Goal: Task Accomplishment & Management: Manage account settings

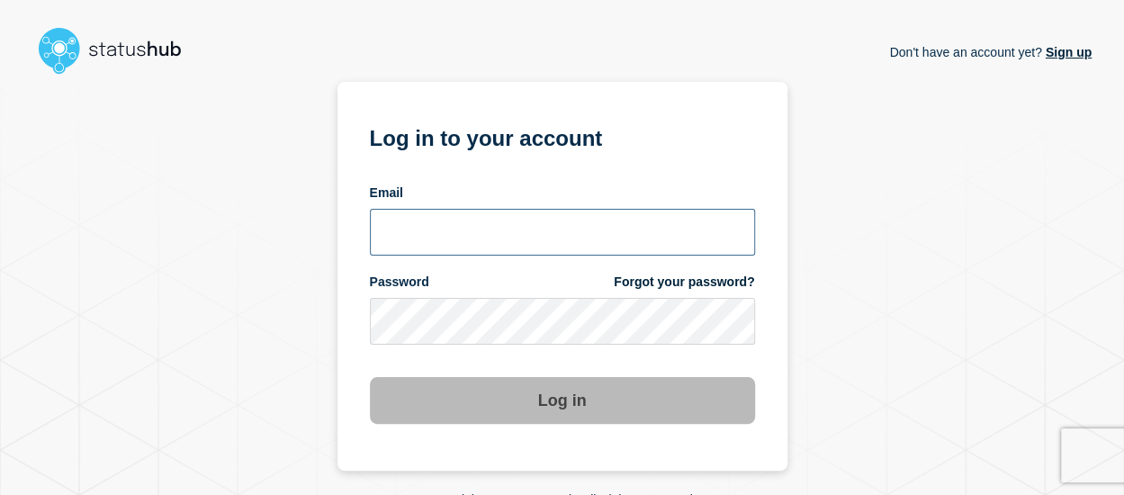
click at [536, 230] on input "email input" at bounding box center [562, 232] width 385 height 47
type input "[EMAIL_ADDRESS][PERSON_NAME][DOMAIN_NAME]"
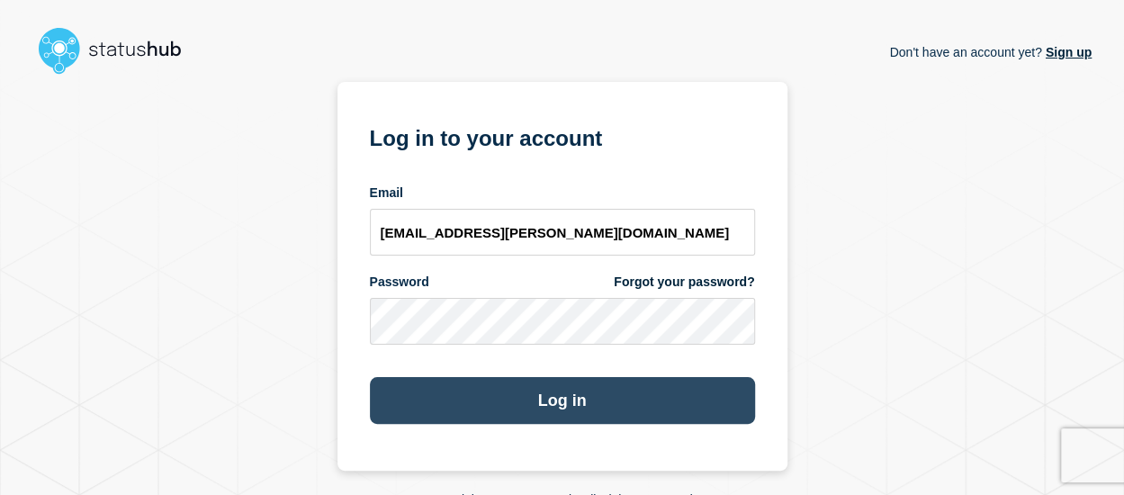
click at [523, 398] on button "Log in" at bounding box center [562, 400] width 385 height 47
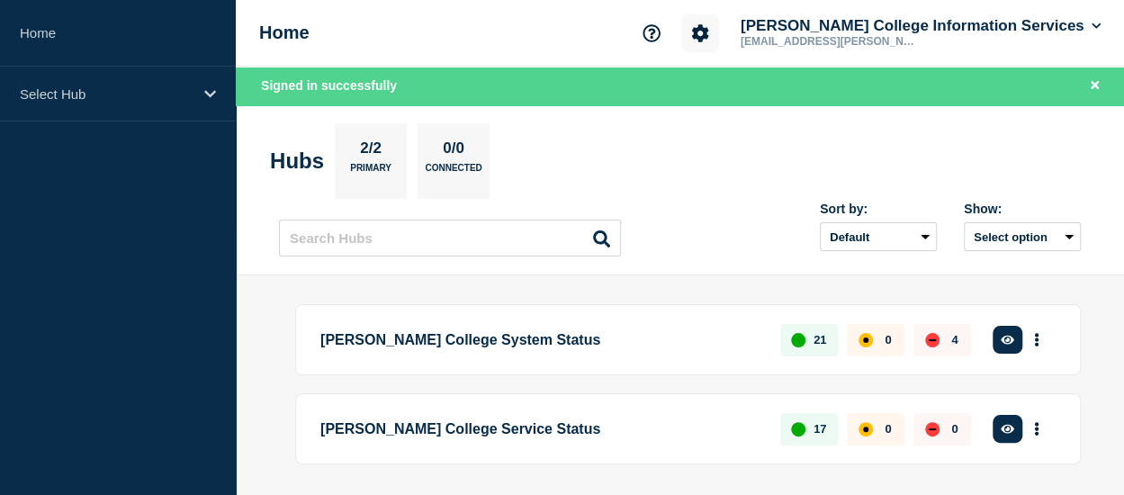
click at [709, 40] on icon "Account settings" at bounding box center [700, 32] width 17 height 17
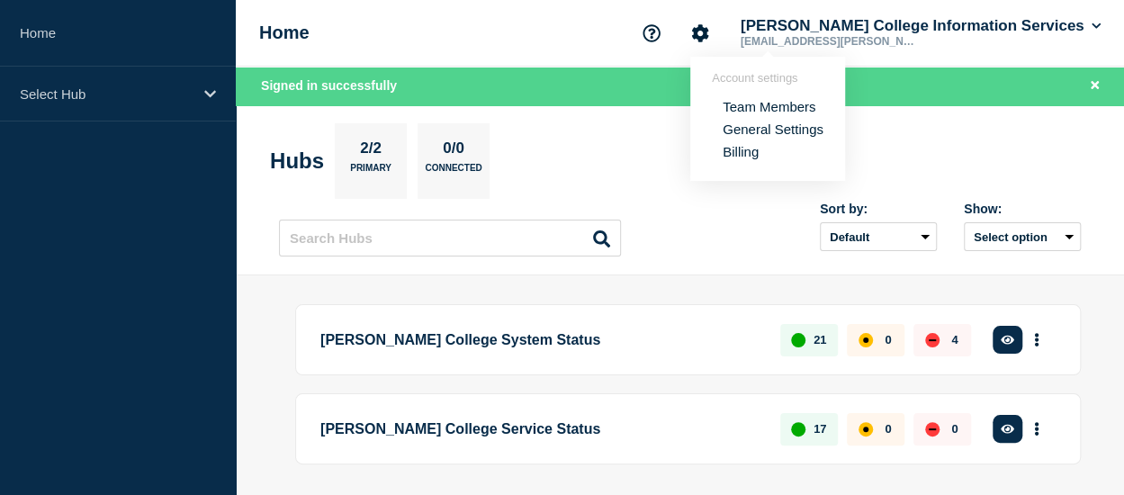
click at [745, 149] on link "Billing" at bounding box center [740, 151] width 36 height 15
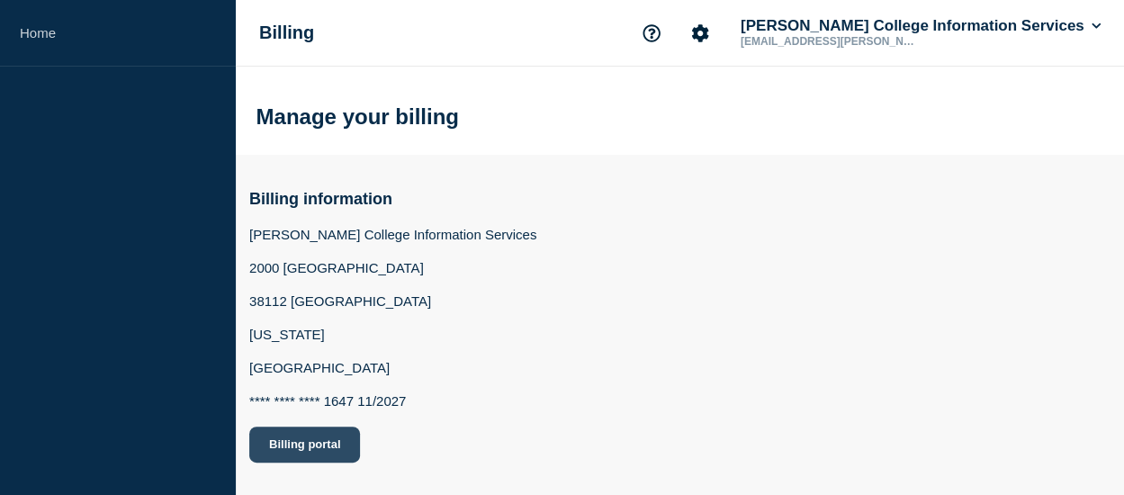
click at [319, 447] on button "Billing portal" at bounding box center [304, 444] width 111 height 36
